Goal: Task Accomplishment & Management: Use online tool/utility

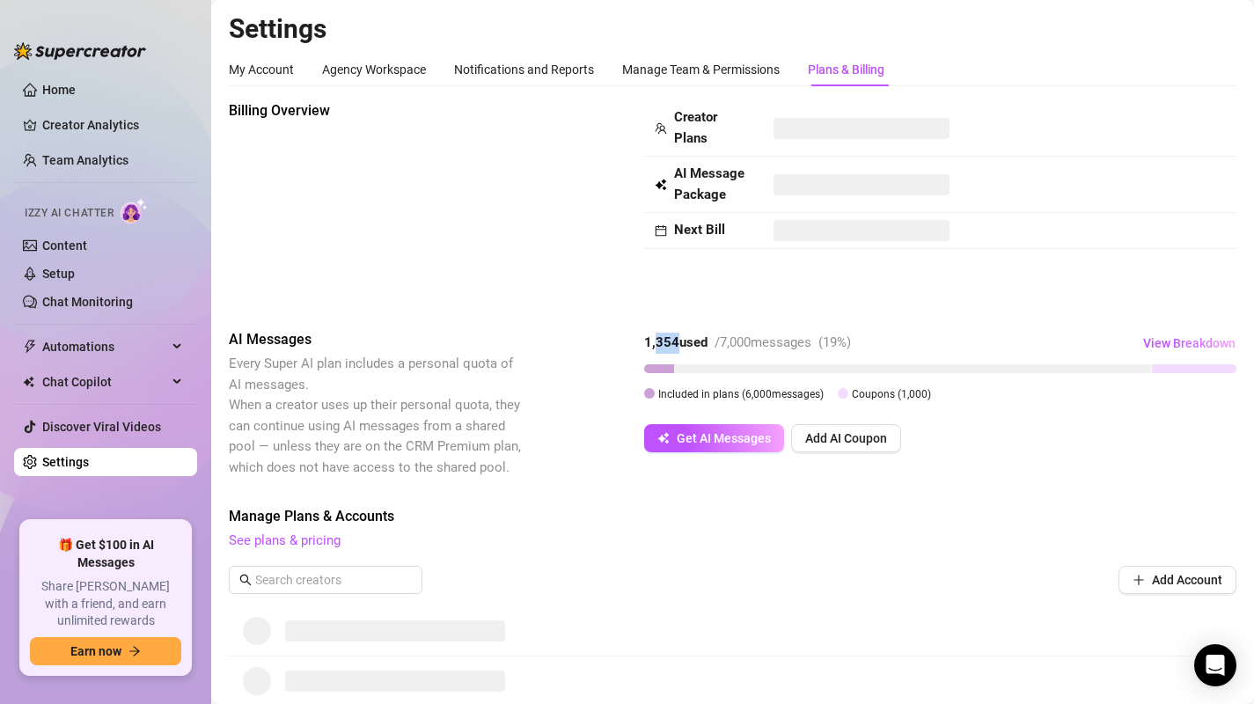
drag, startPoint x: 657, startPoint y: 341, endPoint x: 677, endPoint y: 342, distance: 19.4
click at [677, 342] on strong "1,354 used" at bounding box center [675, 342] width 63 height 16
copy strong "354"
click at [647, 334] on div "1,354 used" at bounding box center [675, 343] width 63 height 21
drag, startPoint x: 645, startPoint y: 341, endPoint x: 821, endPoint y: 338, distance: 176.0
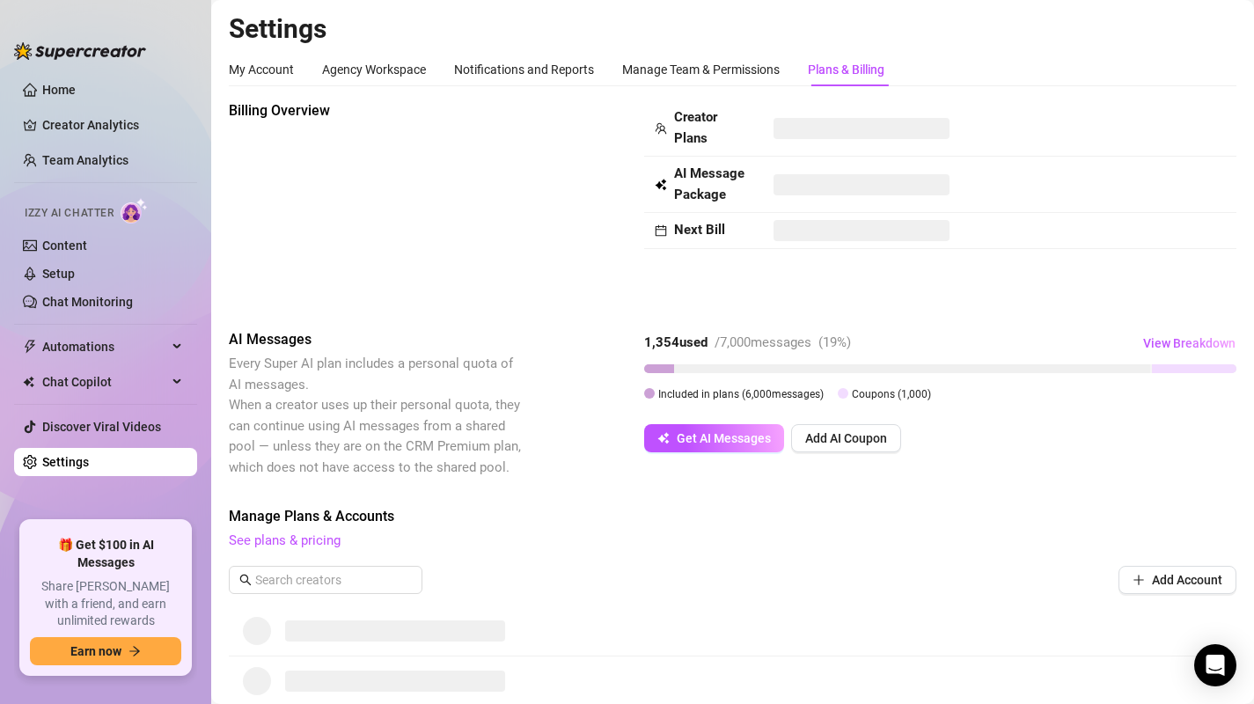
click at [821, 338] on div "1,354 used / 7,000 messages ( 19 %)" at bounding box center [747, 343] width 207 height 21
copy div "1,354 used / 7,000 messages"
click at [77, 252] on link "Content" at bounding box center [64, 245] width 45 height 14
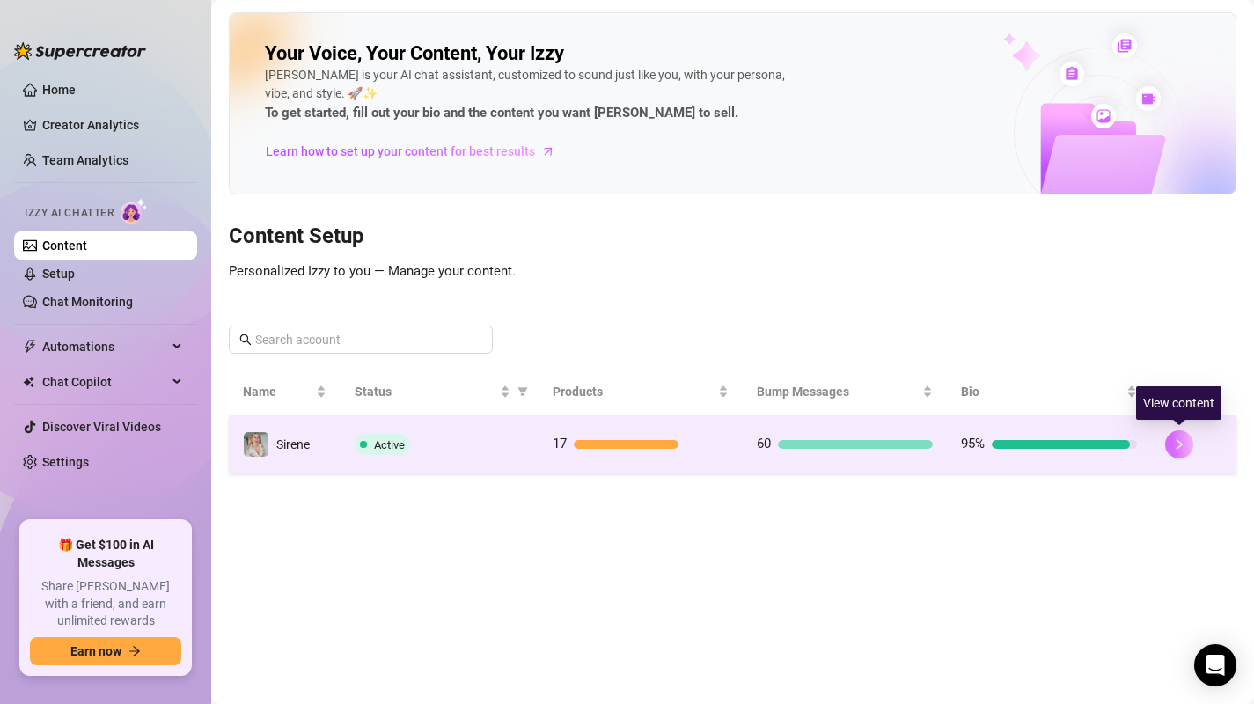
click at [1192, 446] on button "button" at bounding box center [1179, 444] width 28 height 28
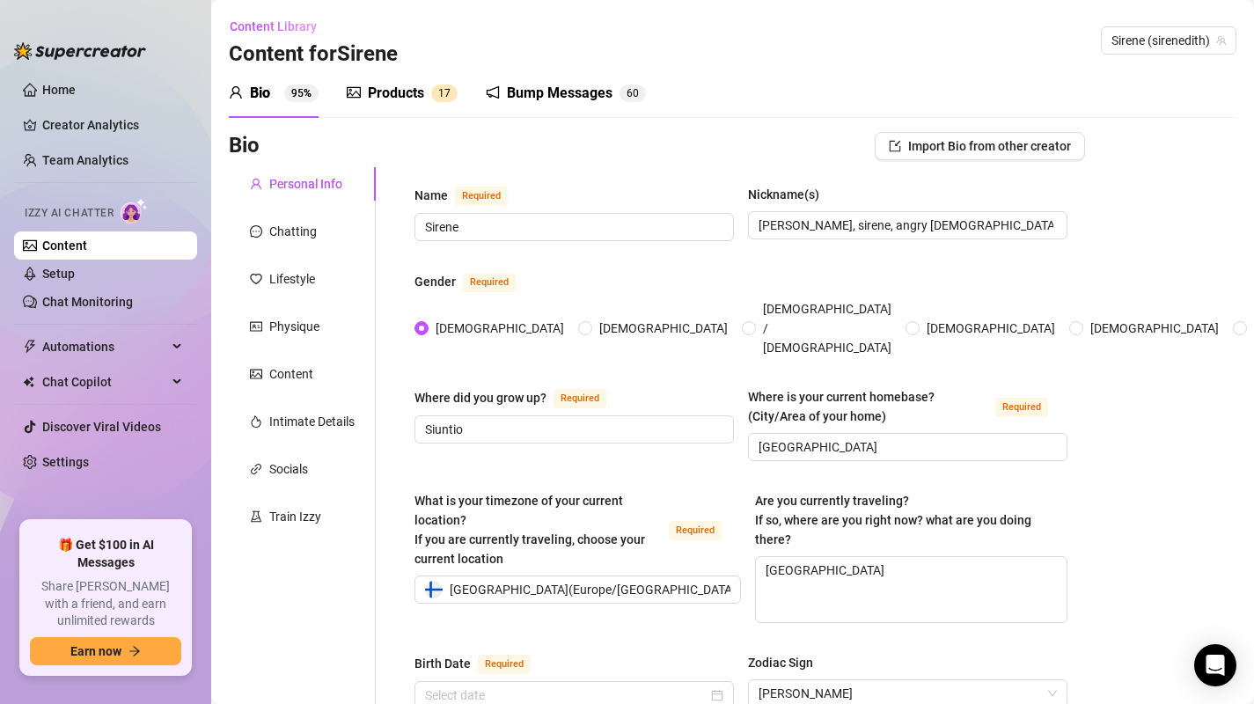
radio input "true"
type input "[DATE]"
click at [74, 244] on link "Content" at bounding box center [64, 245] width 45 height 14
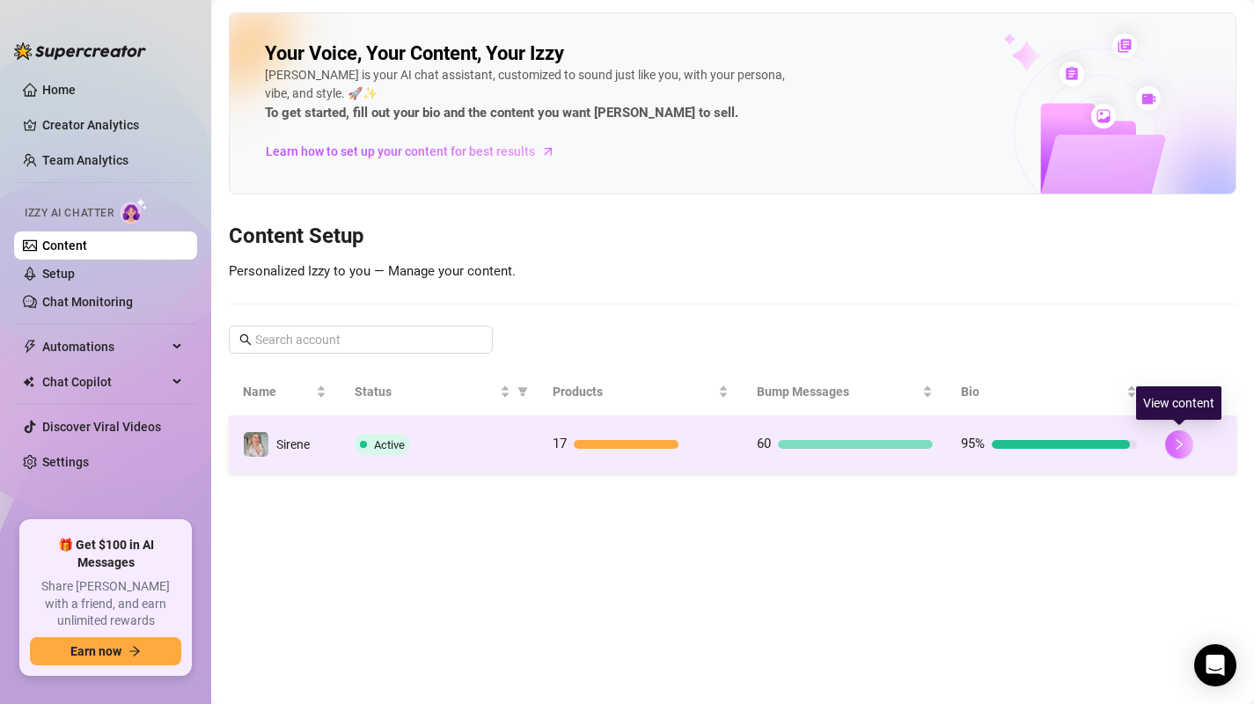
click at [1186, 451] on button "button" at bounding box center [1179, 444] width 28 height 28
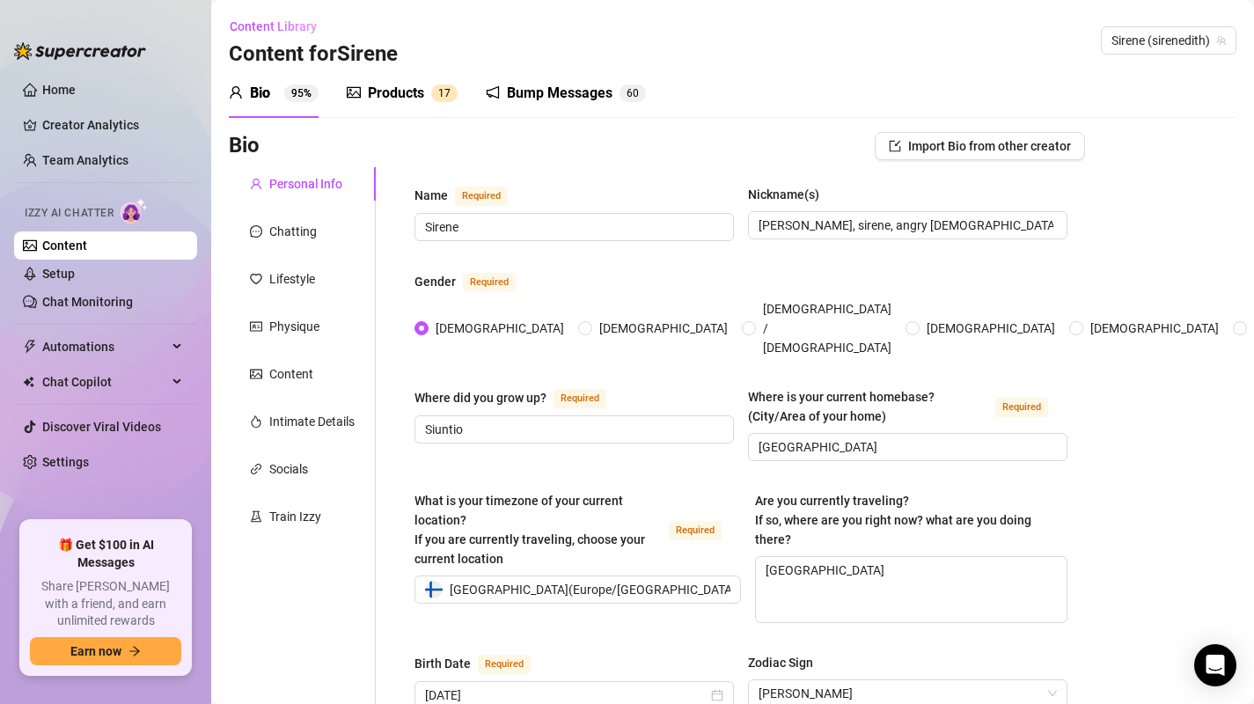
click at [415, 99] on div "Products" at bounding box center [396, 93] width 56 height 21
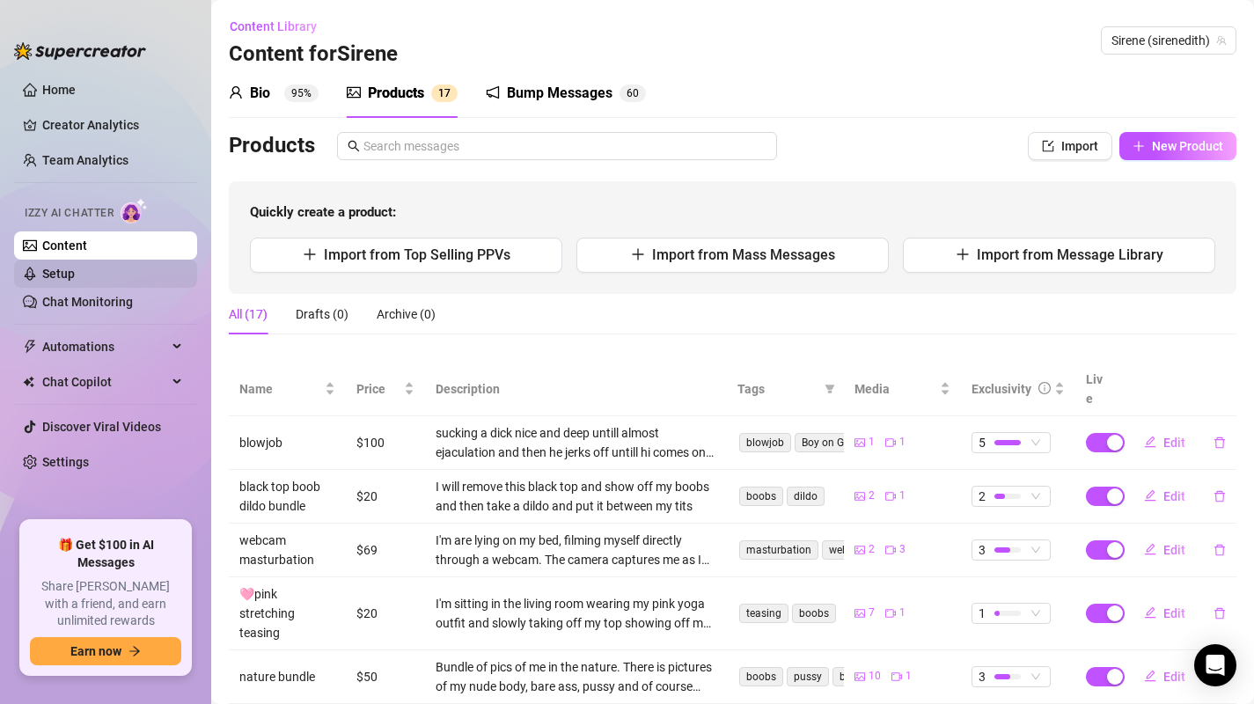
click at [72, 281] on link "Setup" at bounding box center [58, 274] width 33 height 14
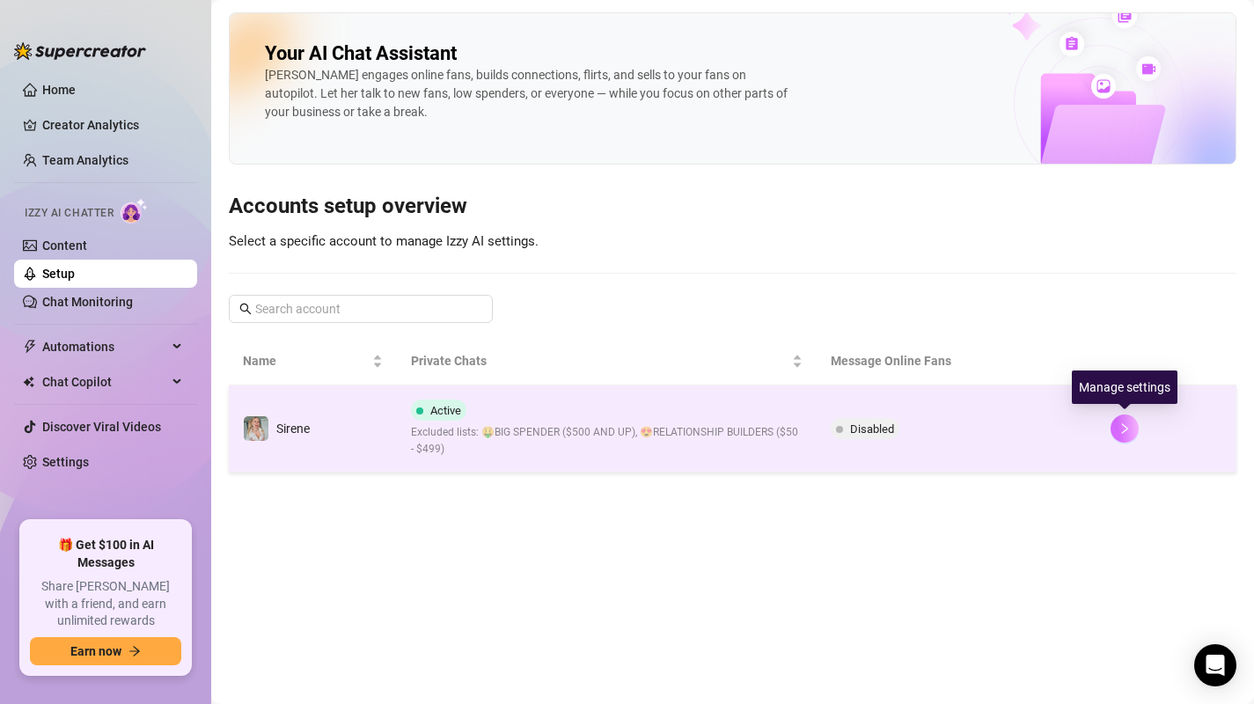
click at [1126, 431] on icon "right" at bounding box center [1125, 428] width 12 height 12
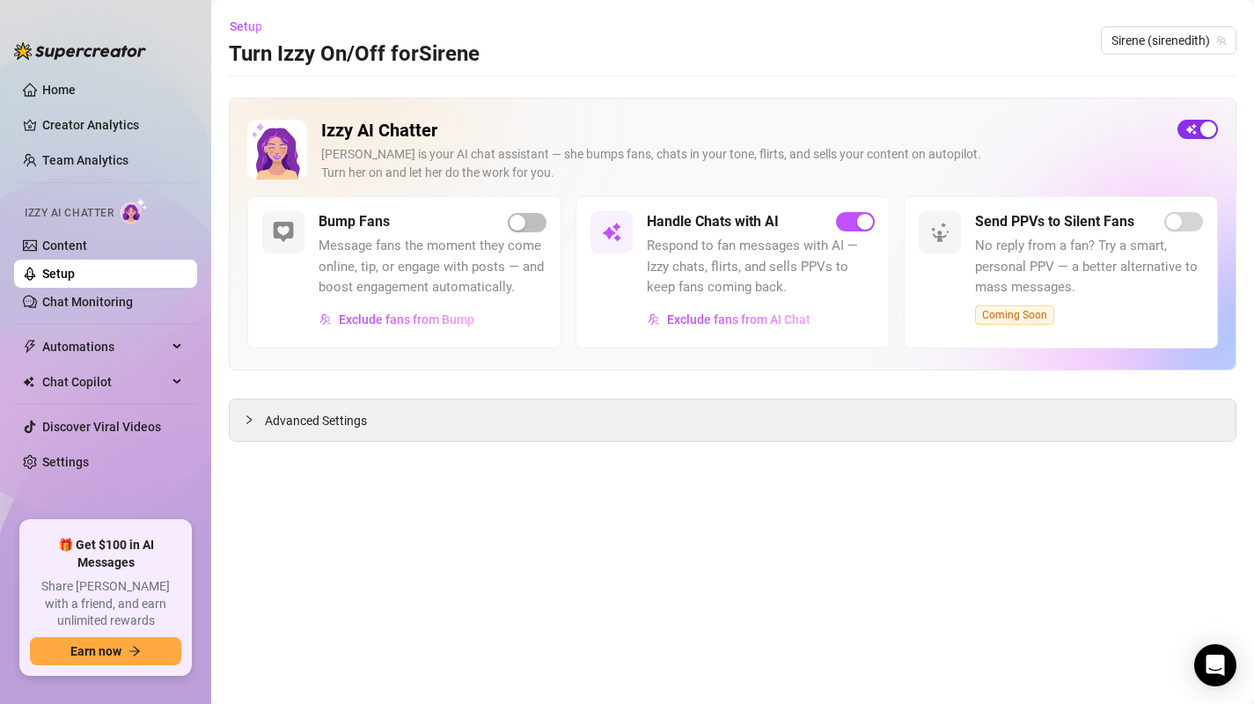
click at [1185, 130] on span "button" at bounding box center [1197, 129] width 40 height 19
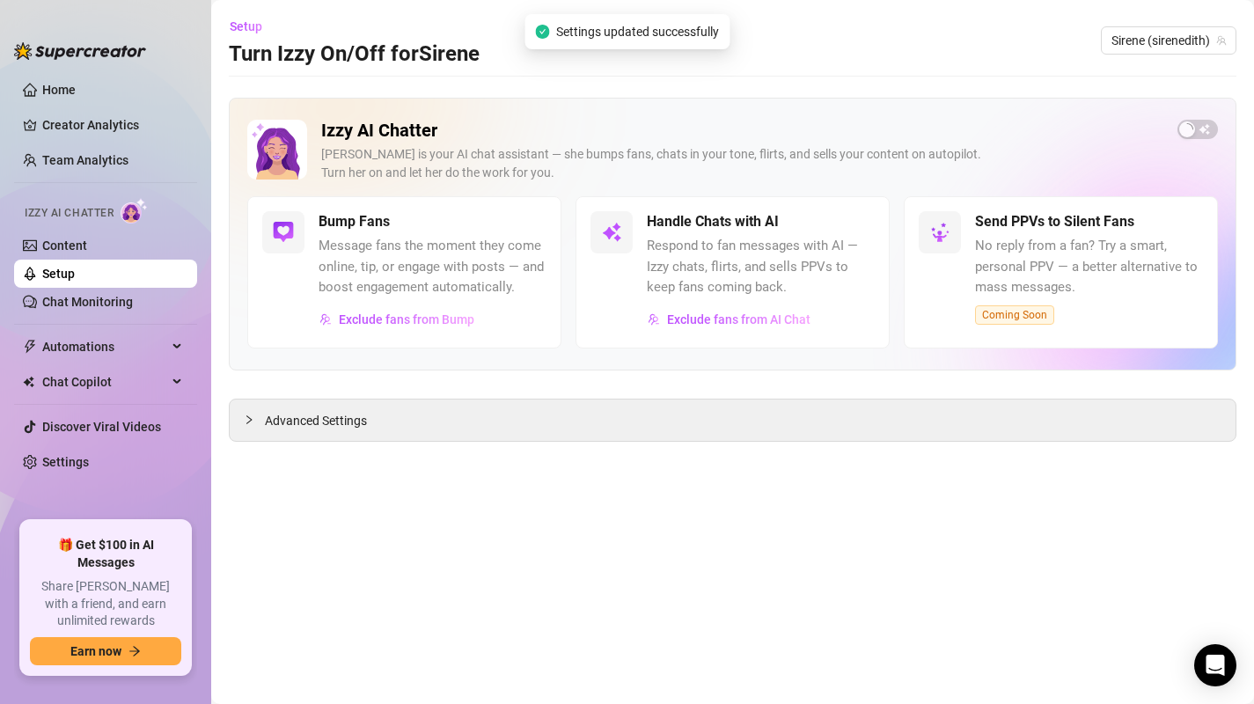
click at [551, 571] on main "Setup Turn Izzy On/Off for [PERSON_NAME] (sirenedith) Izzy AI Chatter [PERSON_N…" at bounding box center [732, 352] width 1043 height 704
